Goal: Book appointment/travel/reservation

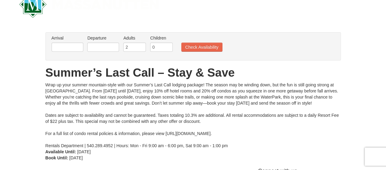
scroll to position [30, 0]
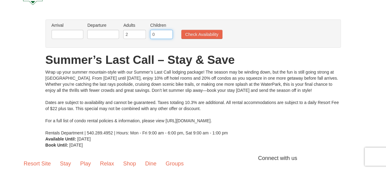
click at [156, 31] on input "0" at bounding box center [161, 34] width 23 height 9
type input "1"
click at [168, 32] on input "1" at bounding box center [161, 34] width 23 height 9
click at [75, 35] on input "text" at bounding box center [68, 34] width 32 height 9
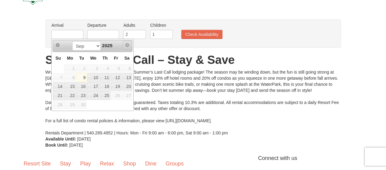
click at [125, 44] on link "Next" at bounding box center [127, 45] width 9 height 9
click at [94, 45] on select "Sep" at bounding box center [86, 45] width 28 height 9
drag, startPoint x: 94, startPoint y: 47, endPoint x: 103, endPoint y: 45, distance: 9.5
click at [94, 47] on select "Sep" at bounding box center [86, 45] width 28 height 9
click at [128, 45] on span "Next" at bounding box center [127, 45] width 5 height 5
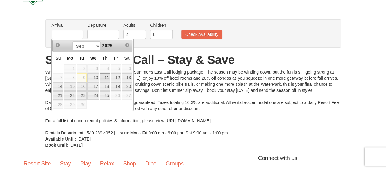
click at [104, 76] on link "11" at bounding box center [105, 77] width 10 height 9
type input "[DATE]"
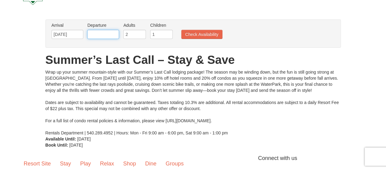
click at [109, 31] on input "text" at bounding box center [103, 34] width 32 height 9
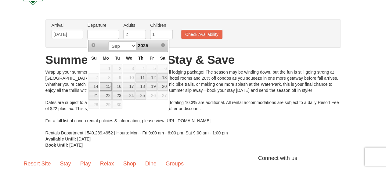
click at [105, 84] on link "15" at bounding box center [106, 87] width 12 height 9
type input "[DATE]"
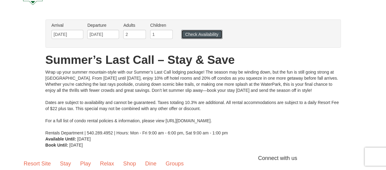
click at [195, 33] on button "Check Availability" at bounding box center [201, 34] width 41 height 9
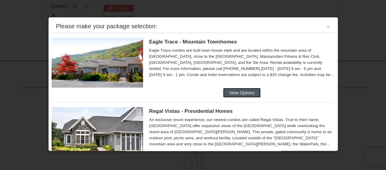
click at [248, 93] on button "View Options" at bounding box center [241, 93] width 37 height 10
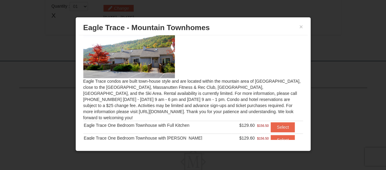
scroll to position [22, 0]
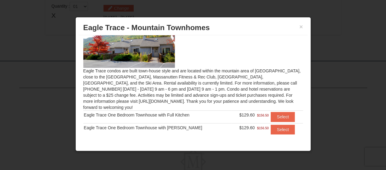
click at [254, 88] on div "Eagle Trace condos are built town-house style and are located within the mounta…" at bounding box center [193, 87] width 229 height 105
click at [301, 24] on button "×" at bounding box center [301, 27] width 4 height 6
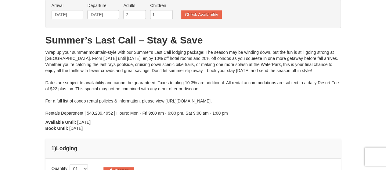
scroll to position [0, 0]
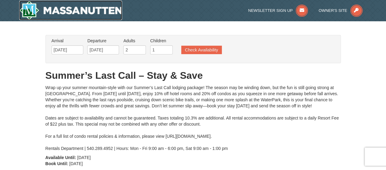
click at [88, 13] on img at bounding box center [70, 11] width 103 height 20
